Goal: Information Seeking & Learning: Learn about a topic

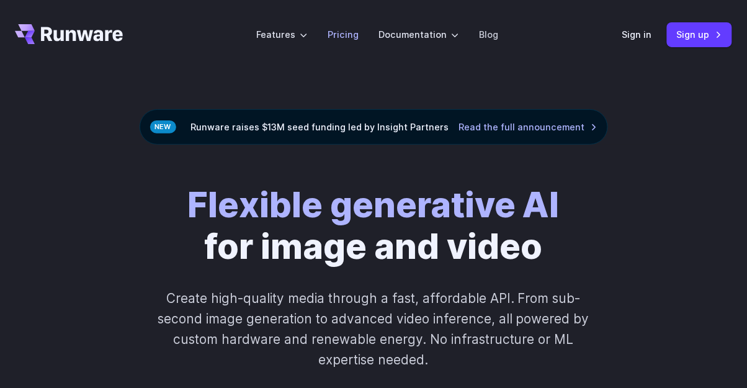
click at [339, 32] on link "Pricing" at bounding box center [343, 34] width 31 height 14
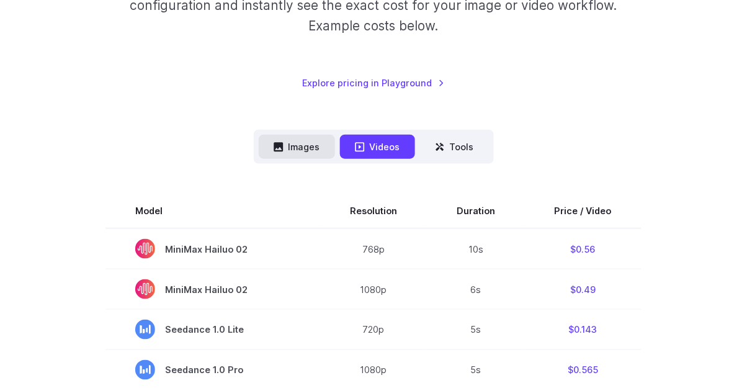
click at [322, 137] on button "Images" at bounding box center [297, 147] width 76 height 24
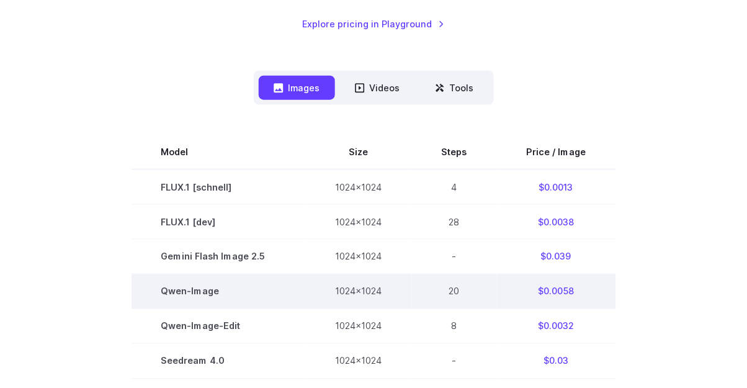
scroll to position [302, 0]
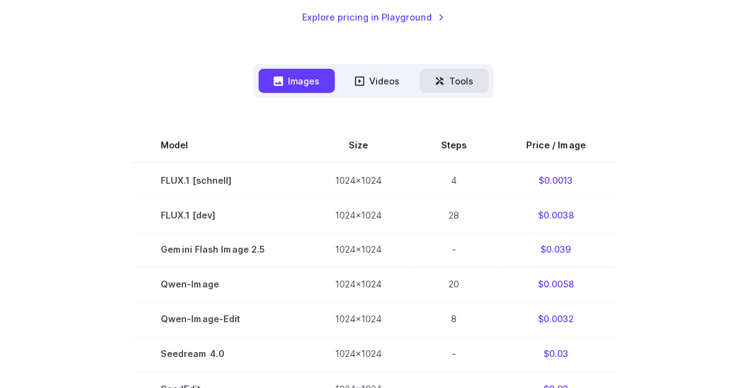
click at [475, 80] on button "Tools" at bounding box center [454, 81] width 69 height 24
